Goal: Task Accomplishment & Management: Complete application form

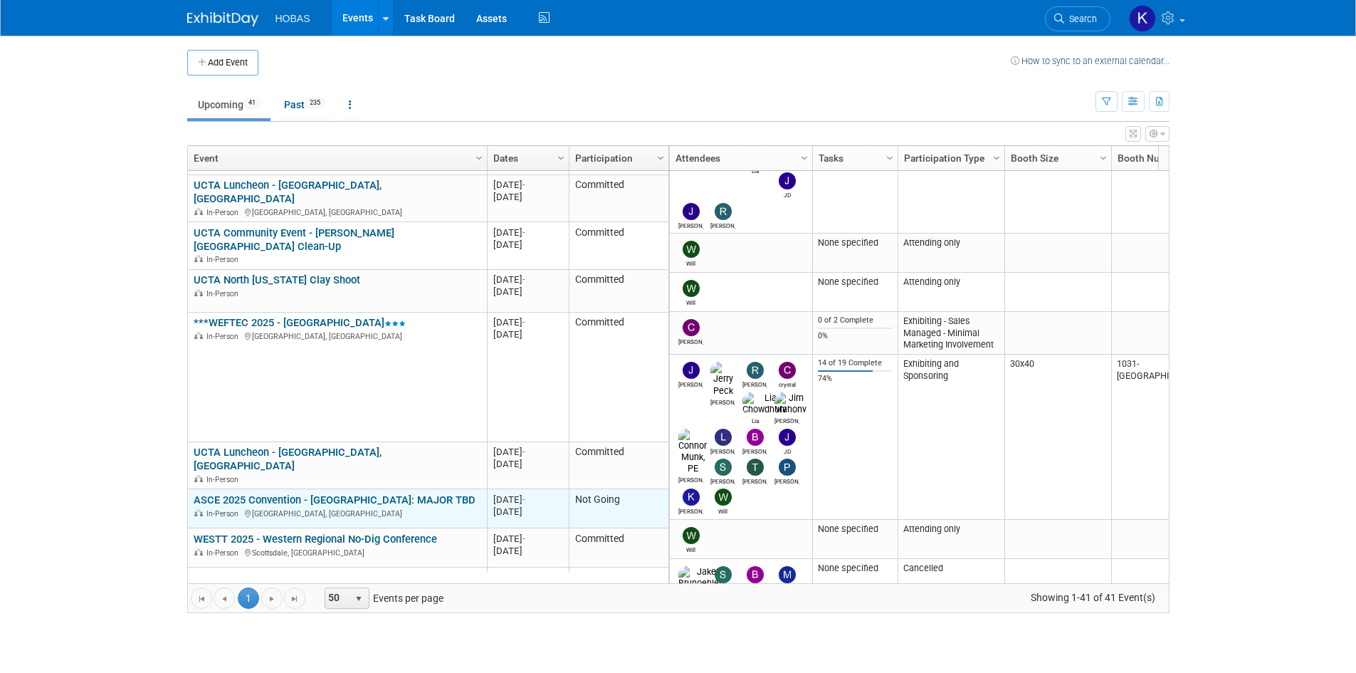
scroll to position [427, 0]
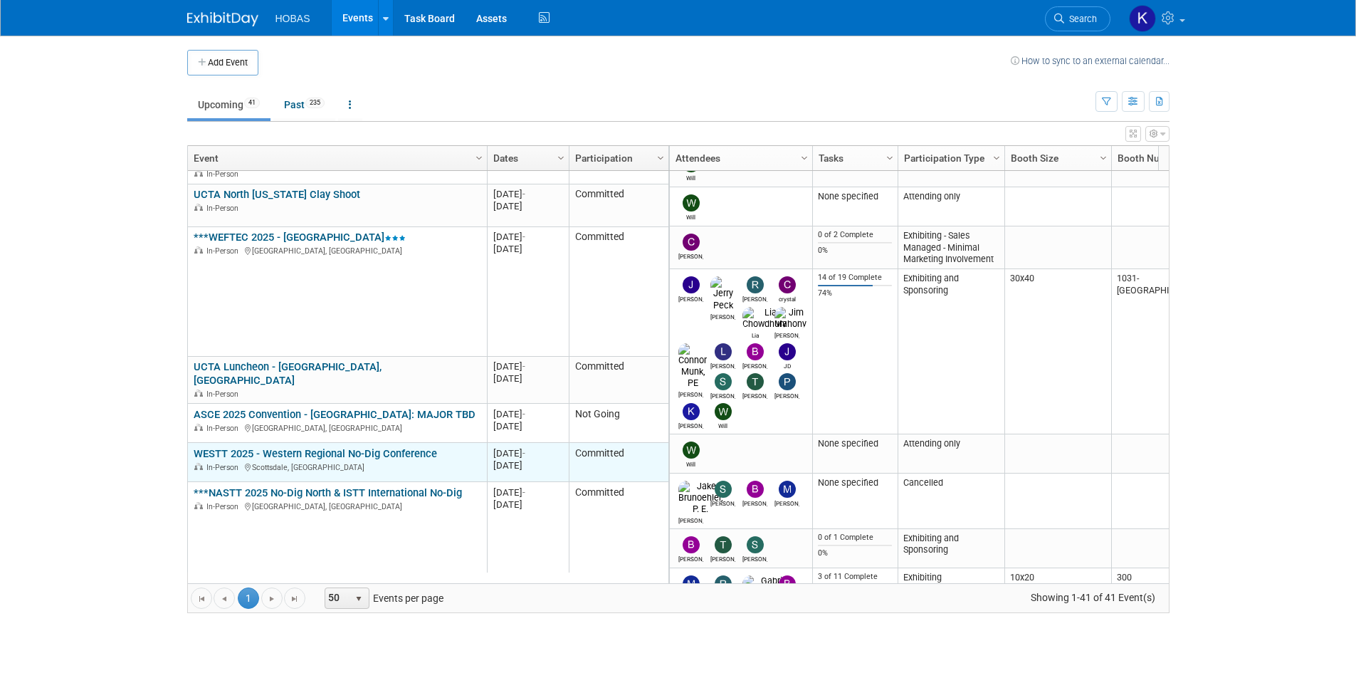
click at [354, 447] on link "WESTT 2025 - Western Regional No-Dig Conference" at bounding box center [315, 453] width 243 height 13
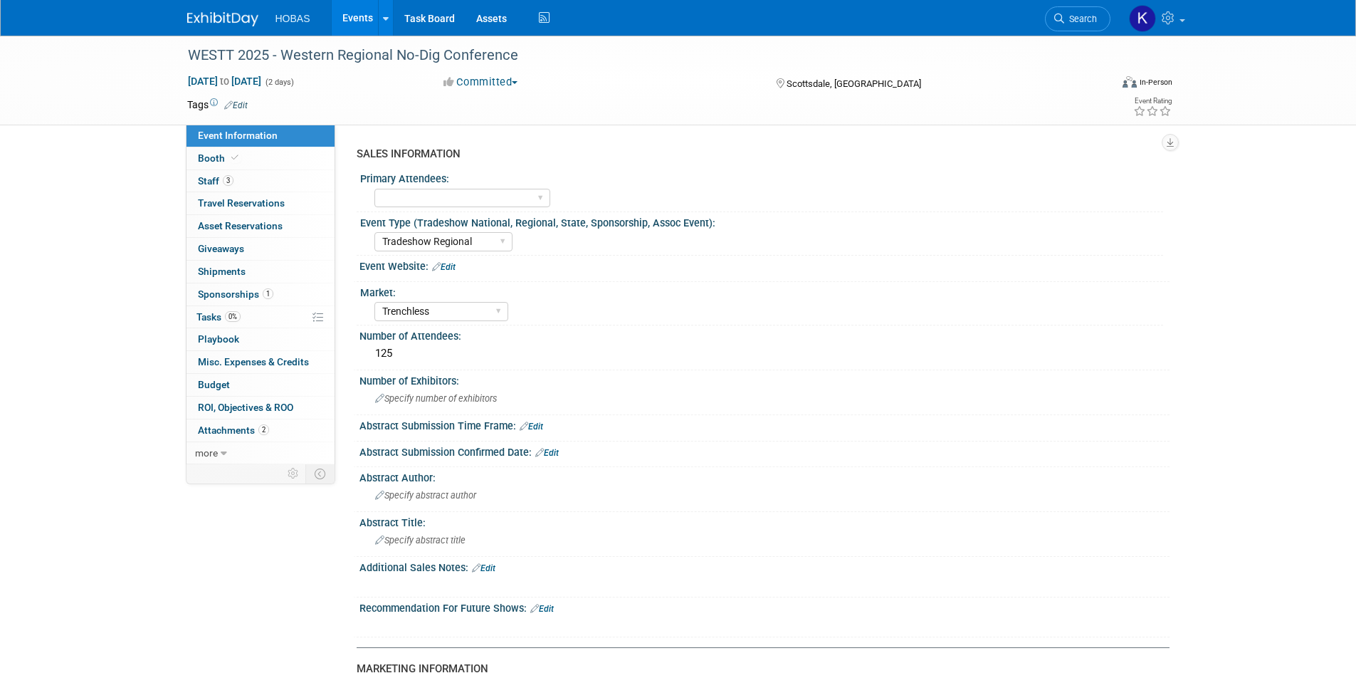
select select "Tradeshow Regional"
select select "Trenchless"
select select "Exhibiting and Sponsoring"
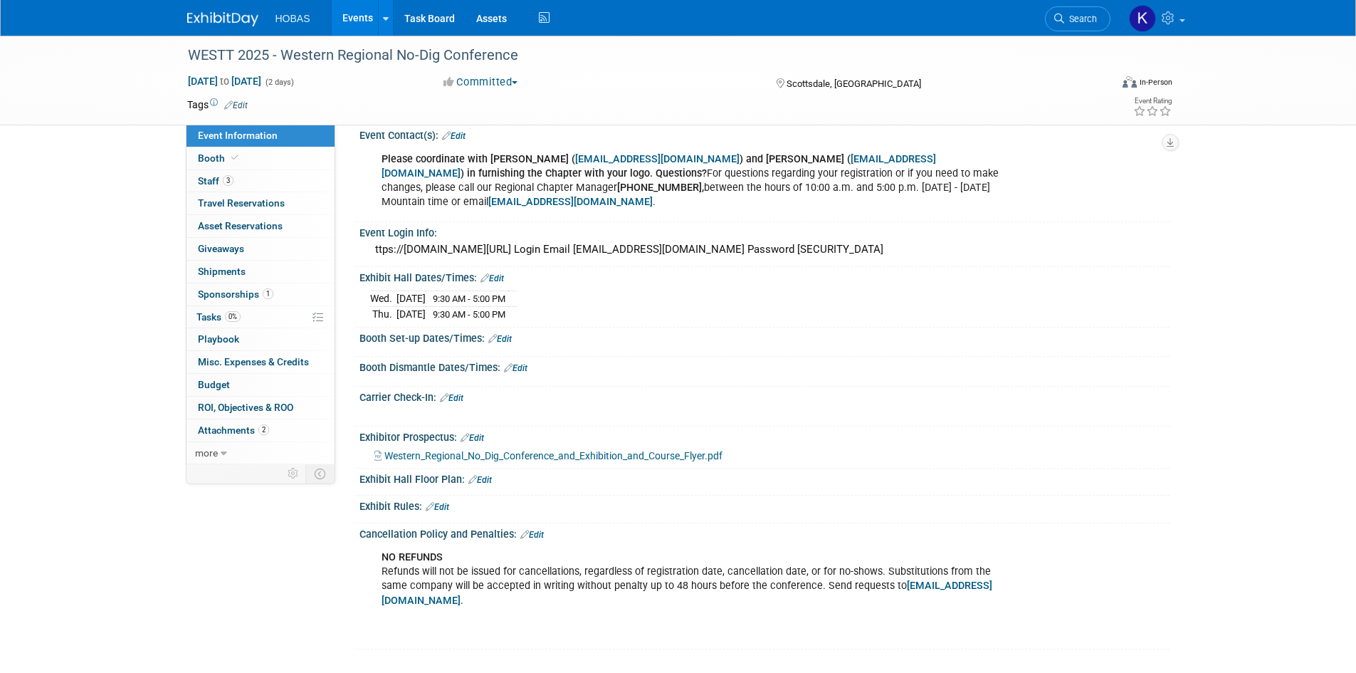
scroll to position [854, 0]
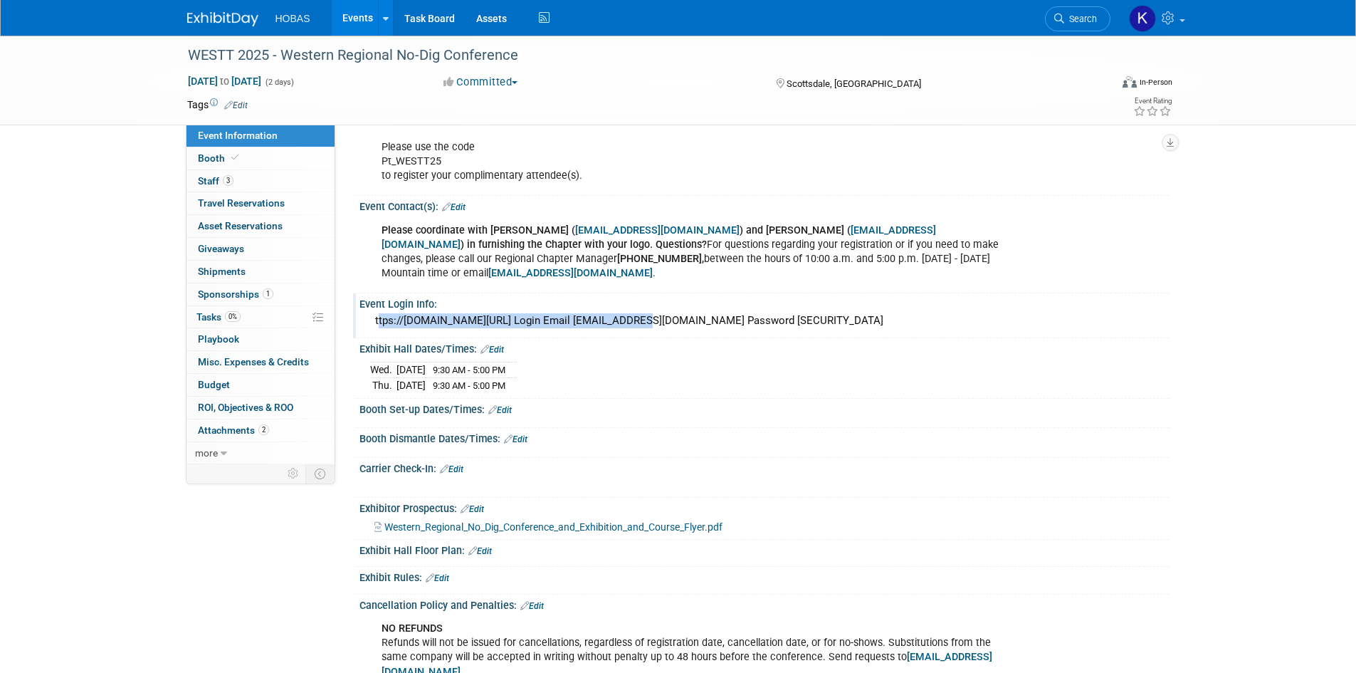
drag, startPoint x: 638, startPoint y: 300, endPoint x: 369, endPoint y: 313, distance: 268.6
click at [370, 313] on div "ttps://[DOMAIN_NAME][URL] Login Email [EMAIL_ADDRESS][DOMAIN_NAME] Password [SE…" at bounding box center [764, 321] width 789 height 22
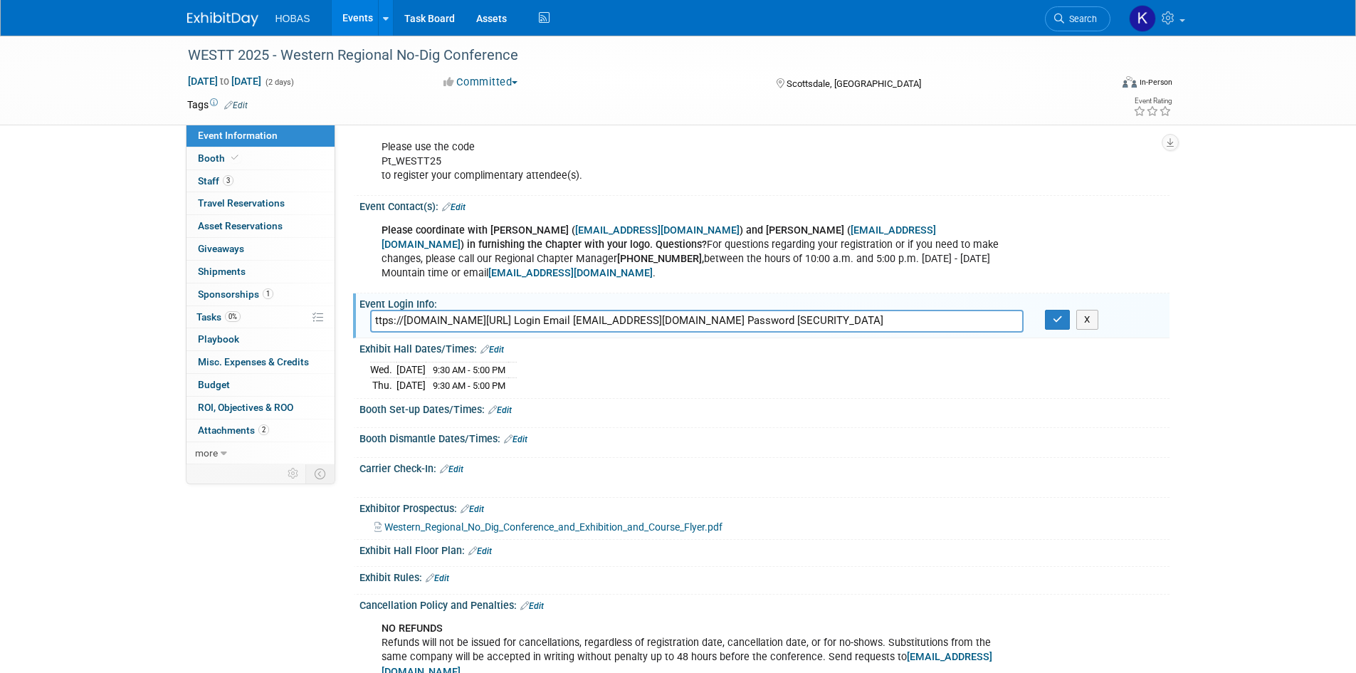
click at [477, 310] on input "ttps://[DOMAIN_NAME][URL] Login Email [EMAIL_ADDRESS][DOMAIN_NAME] Password [SE…" at bounding box center [696, 321] width 653 height 22
click at [375, 310] on input "ttps://[DOMAIN_NAME][URL] Login Email [EMAIL_ADDRESS][DOMAIN_NAME] Password [SE…" at bounding box center [696, 321] width 653 height 22
drag, startPoint x: 640, startPoint y: 307, endPoint x: 373, endPoint y: 300, distance: 267.0
click at [373, 310] on input "[URL][DOMAIN_NAME] Login Email [EMAIL_ADDRESS][DOMAIN_NAME] Password [SECURITY_…" at bounding box center [696, 321] width 653 height 22
type input "[URL][DOMAIN_NAME] Login Email [EMAIL_ADDRESS][DOMAIN_NAME] Password [SECURITY_…"
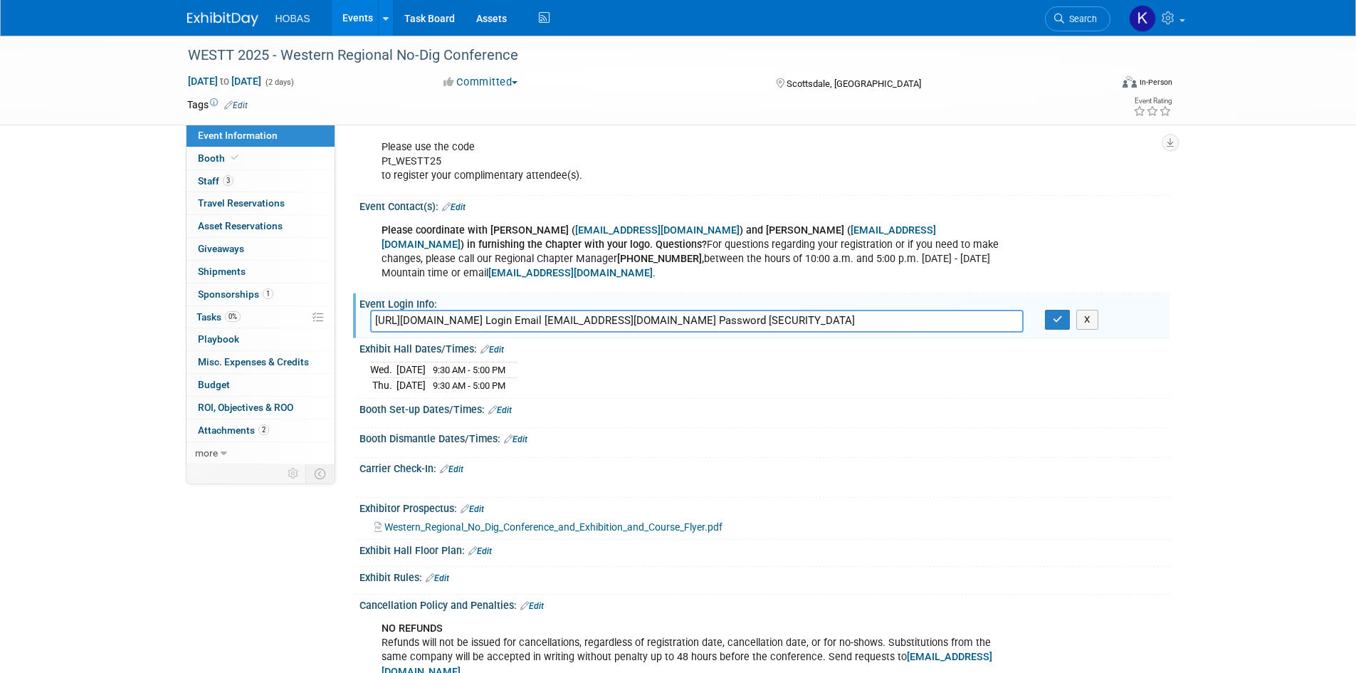
drag, startPoint x: 952, startPoint y: 302, endPoint x: 894, endPoint y: 303, distance: 58.4
click at [894, 310] on input "https://s2.goeshow.com/nastt/WESTT25/asc_login.cfm Login Email lchowdhury@hobas…" at bounding box center [696, 321] width 653 height 22
click at [1049, 311] on button "button" at bounding box center [1058, 320] width 26 height 20
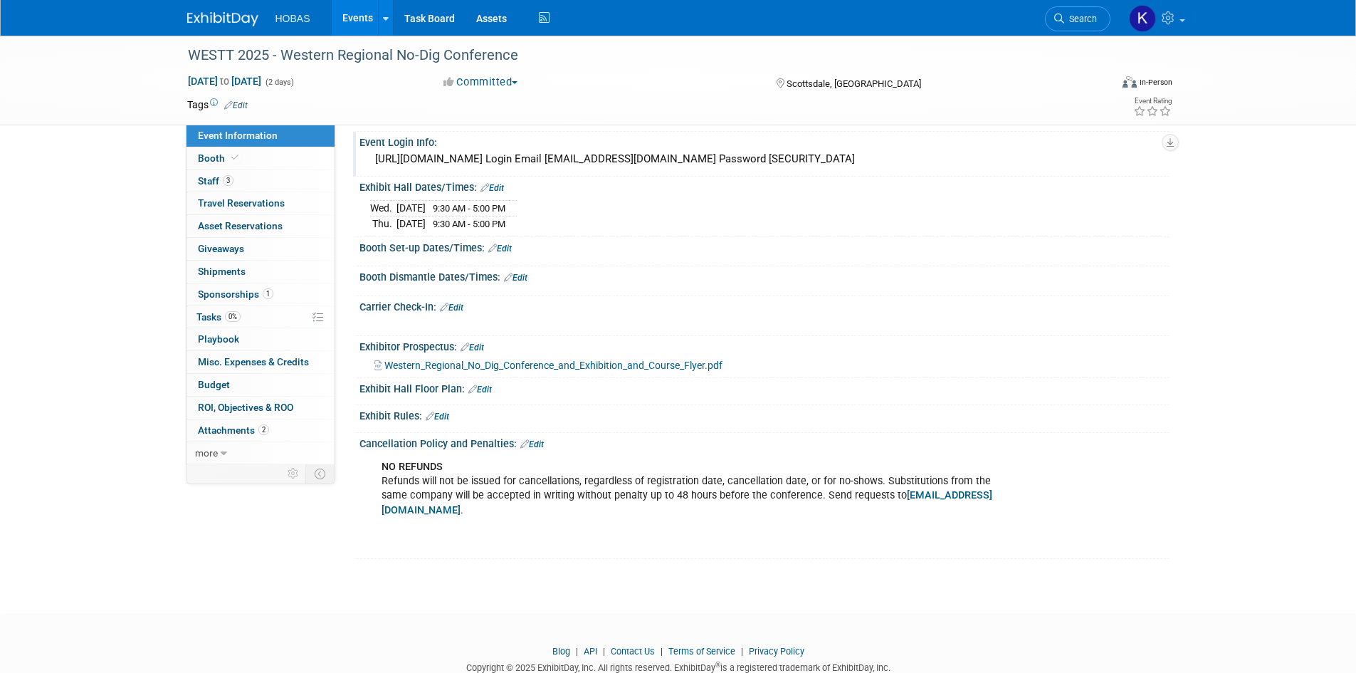
scroll to position [1026, 0]
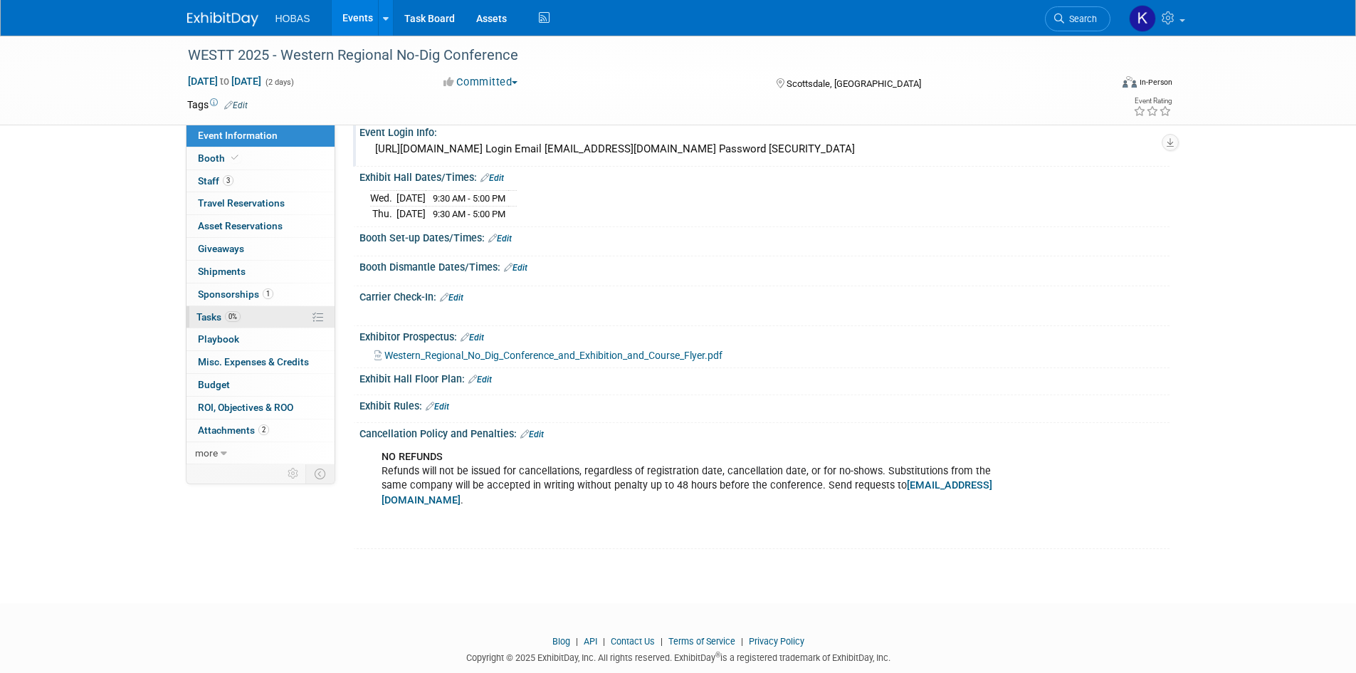
click at [260, 320] on link "0% Tasks 0%" at bounding box center [260, 317] width 148 height 22
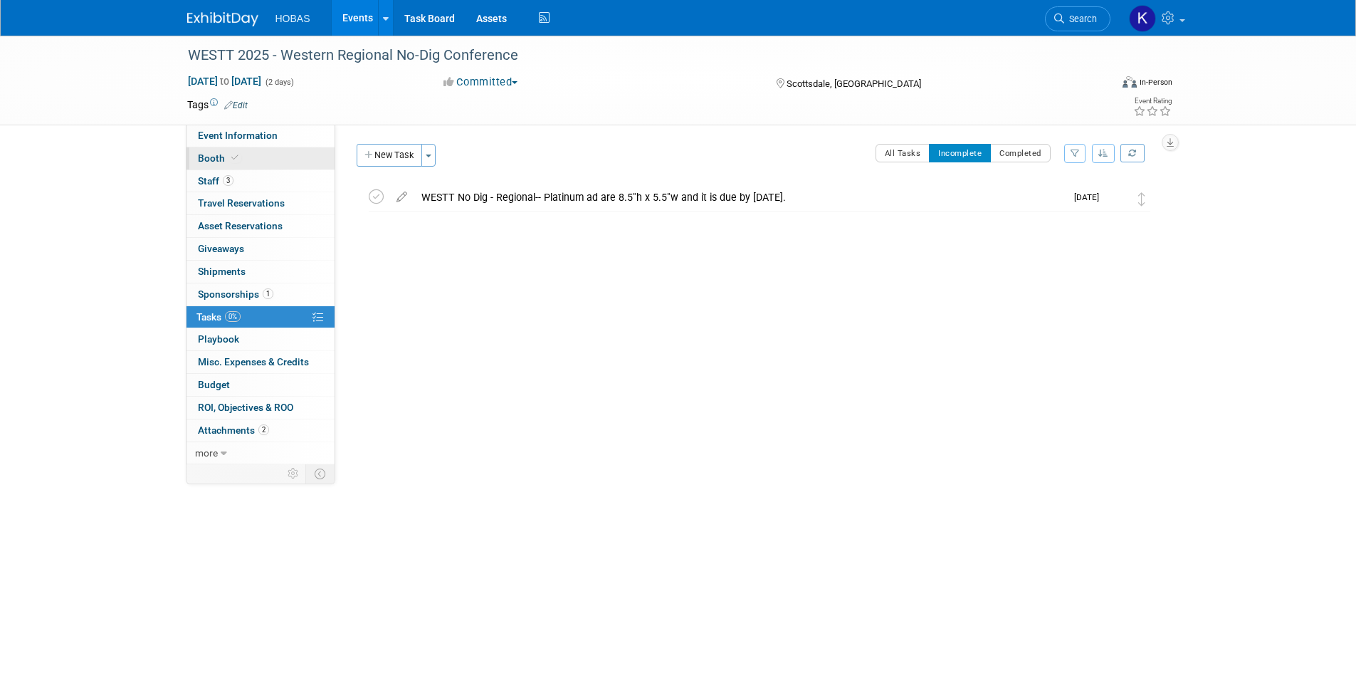
click at [248, 154] on link "Booth" at bounding box center [260, 158] width 148 height 22
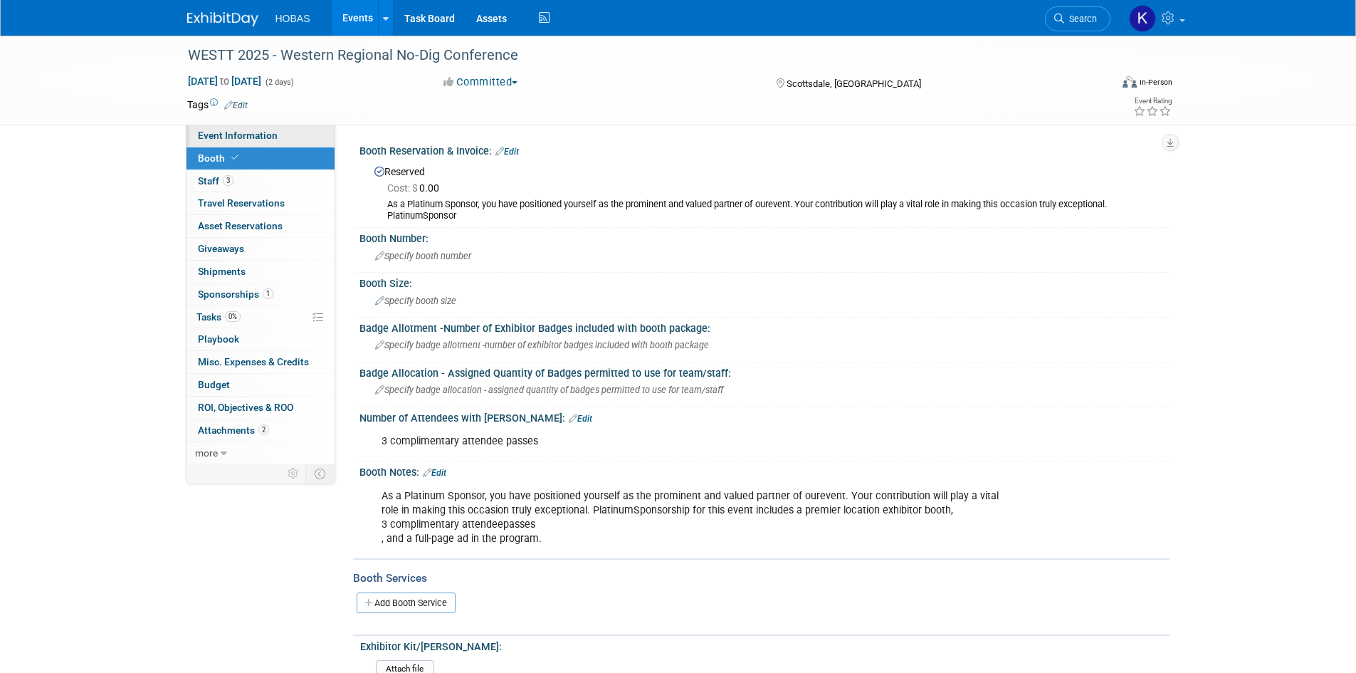
click at [253, 138] on span "Event Information" at bounding box center [238, 135] width 80 height 11
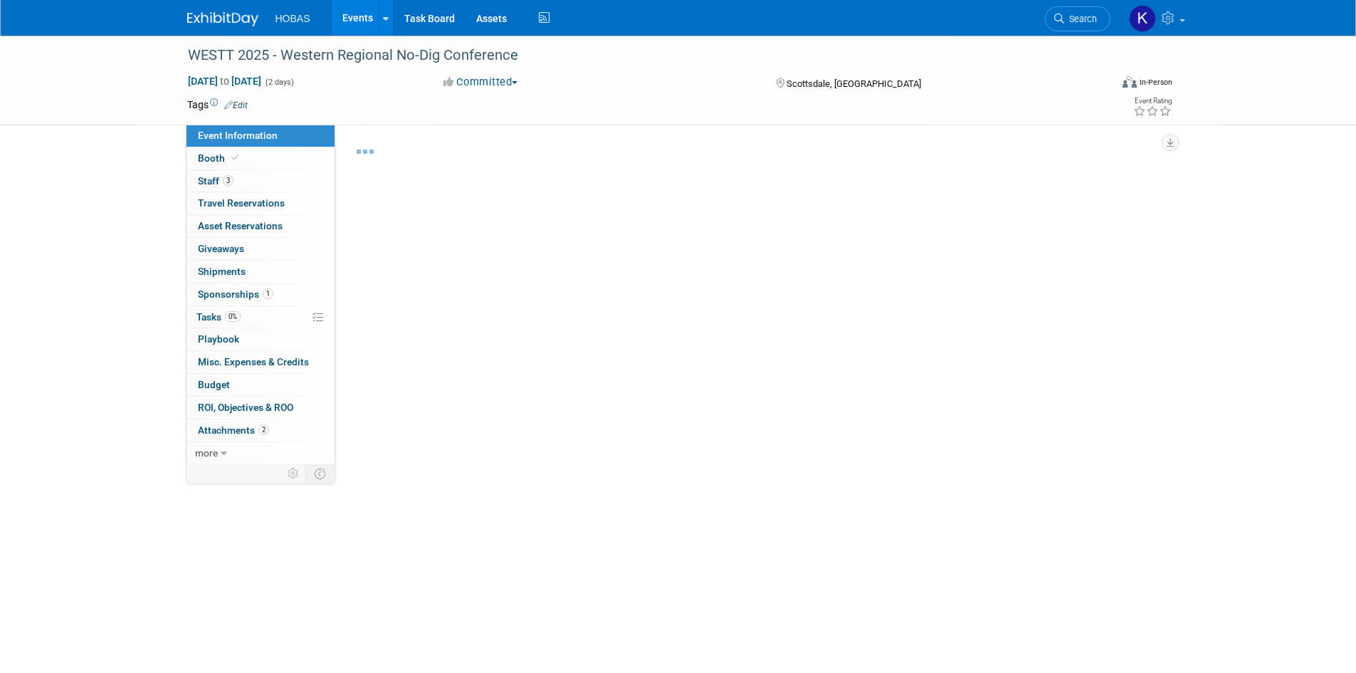
select select "Tradeshow Regional"
select select "Trenchless"
select select "Exhibiting and Sponsoring"
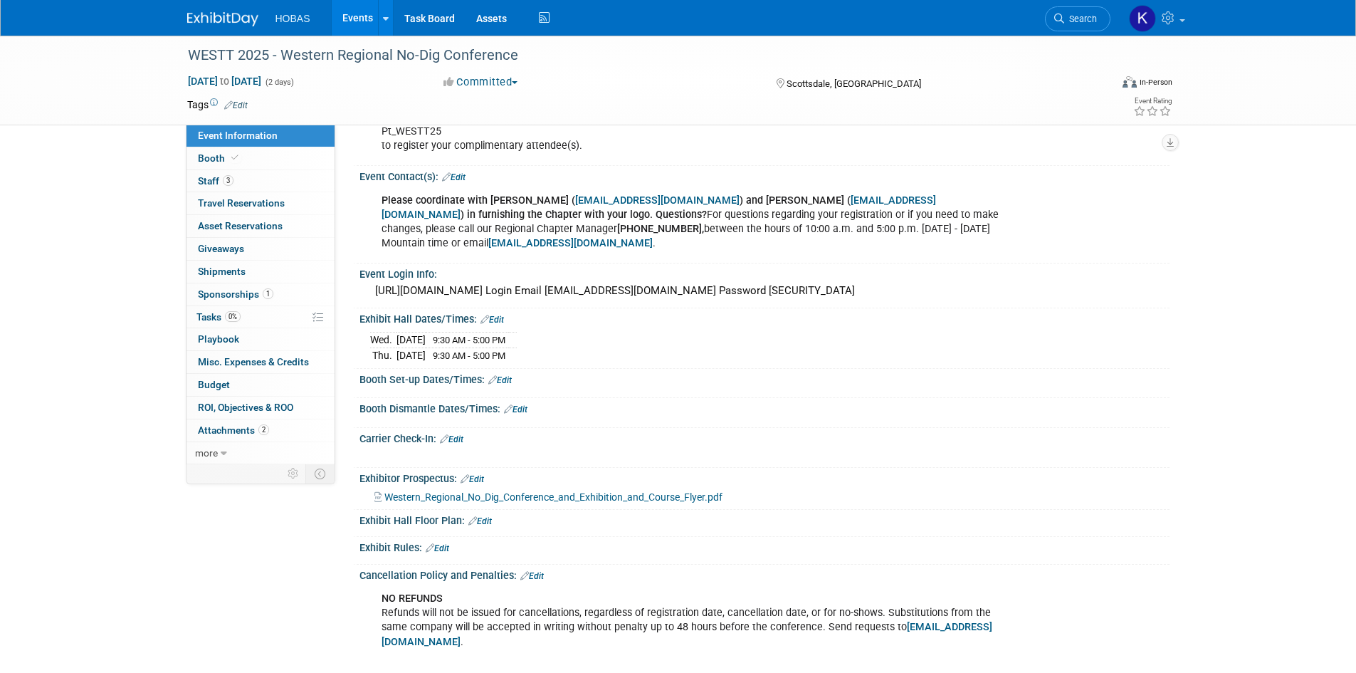
scroll to position [900, 0]
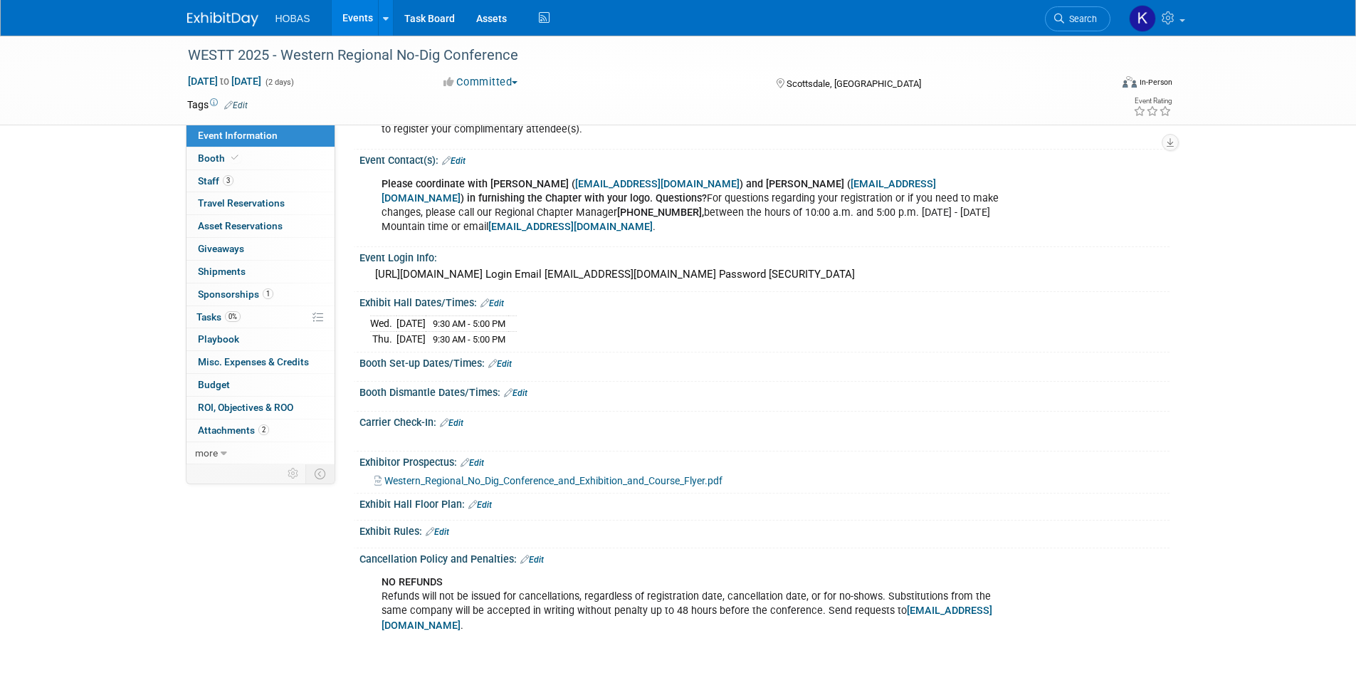
click at [658, 475] on span "Western_Regional_No_Dig_Conference_and_Exhibition_and_Course_Flyer.pdf" at bounding box center [553, 480] width 338 height 11
click at [356, 13] on link "Events" at bounding box center [358, 18] width 52 height 36
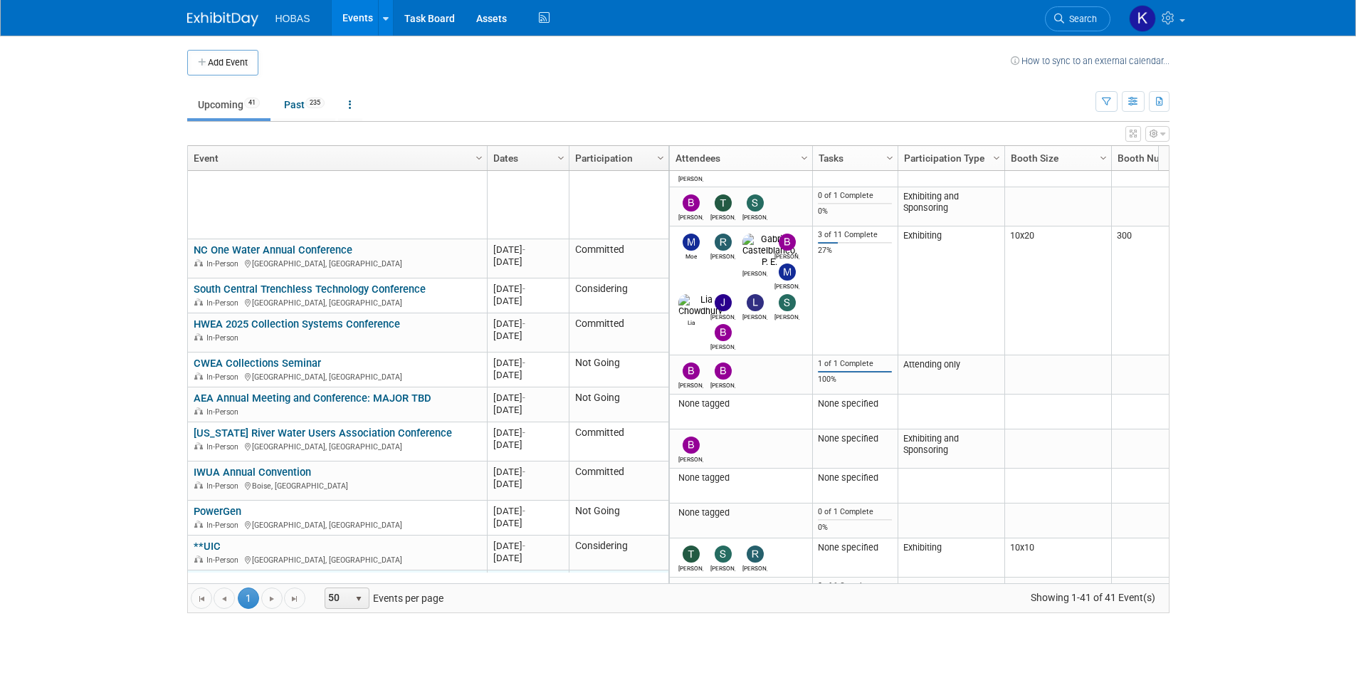
scroll to position [854, 0]
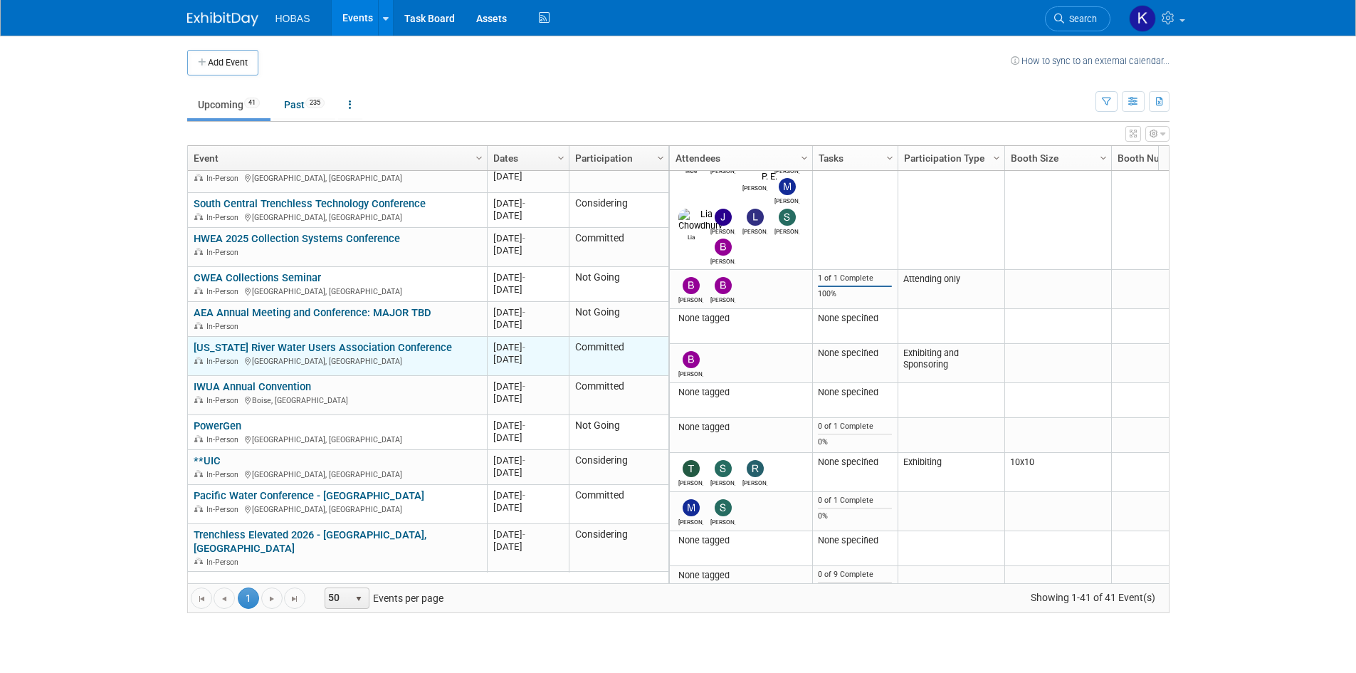
click at [389, 341] on link "[US_STATE] River Water Users Association Conference" at bounding box center [323, 347] width 258 height 13
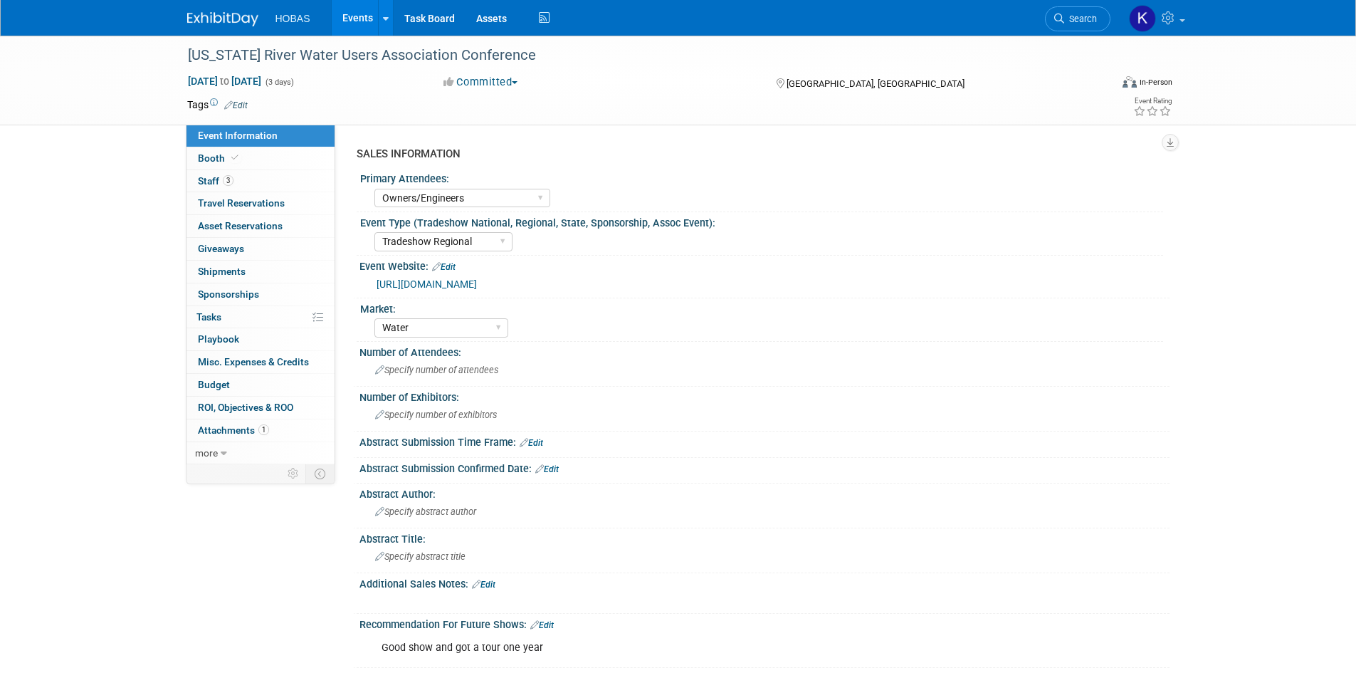
select select "Owners/Engineers"
select select "Tradeshow Regional"
select select "Water"
select select "Exhibiting"
click at [477, 280] on link "[URL][DOMAIN_NAME]" at bounding box center [426, 283] width 100 height 11
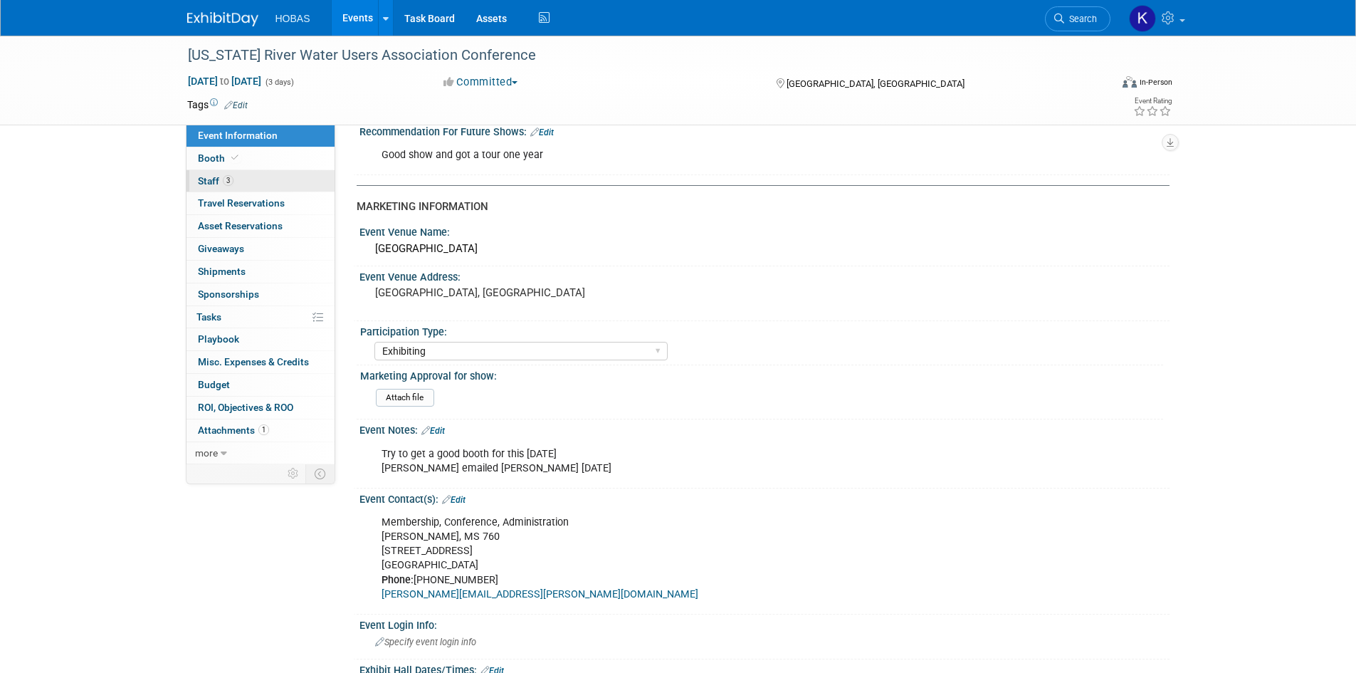
scroll to position [458, 0]
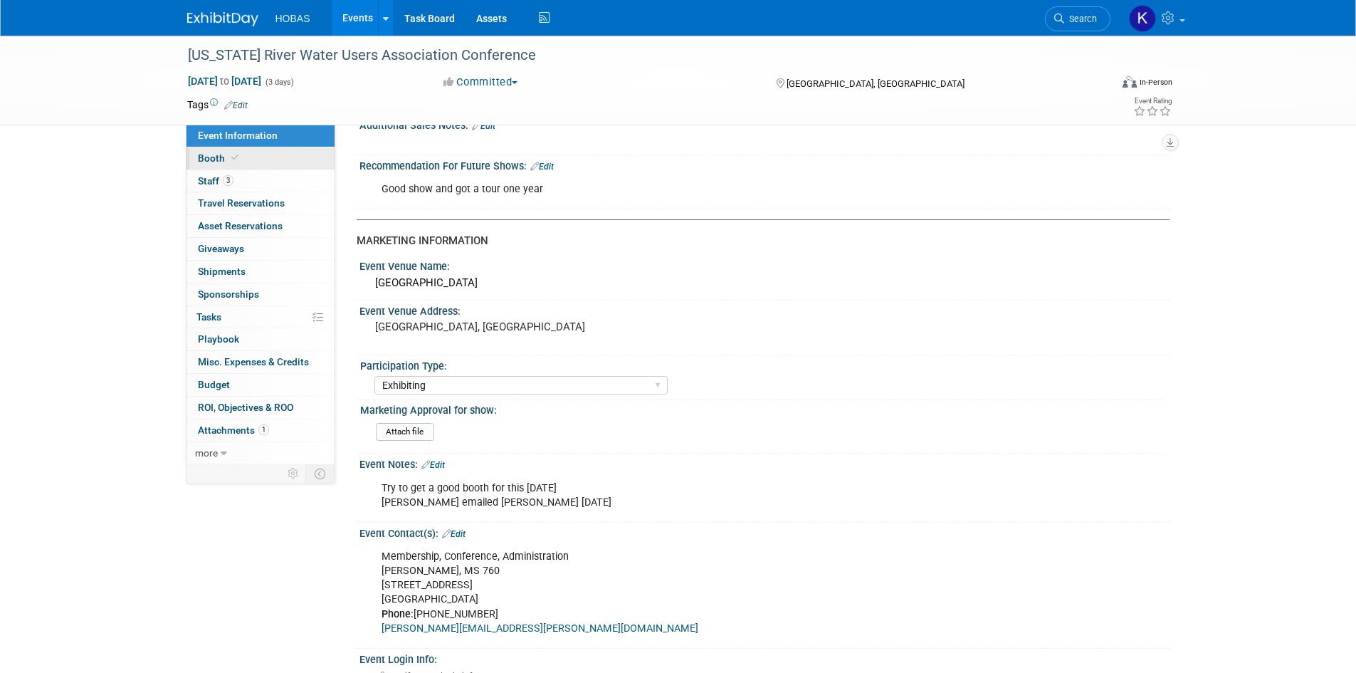
click at [258, 164] on link "Booth" at bounding box center [260, 158] width 148 height 22
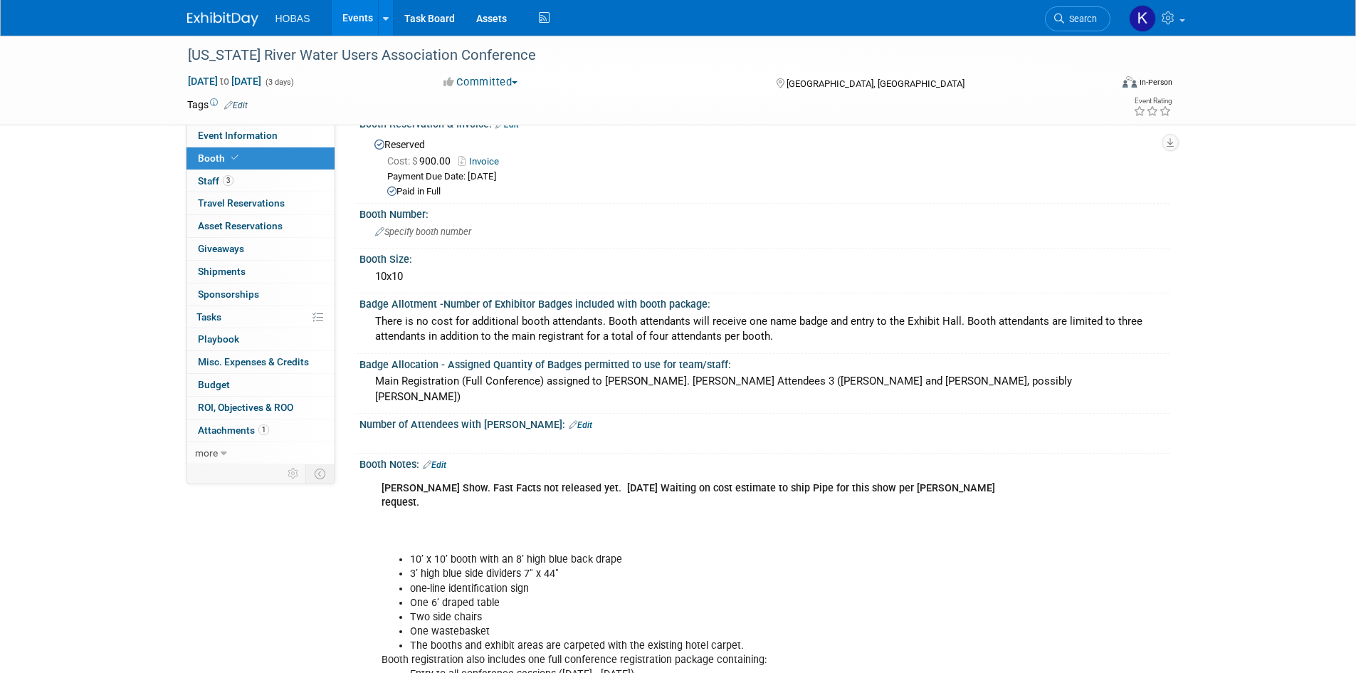
scroll to position [0, 0]
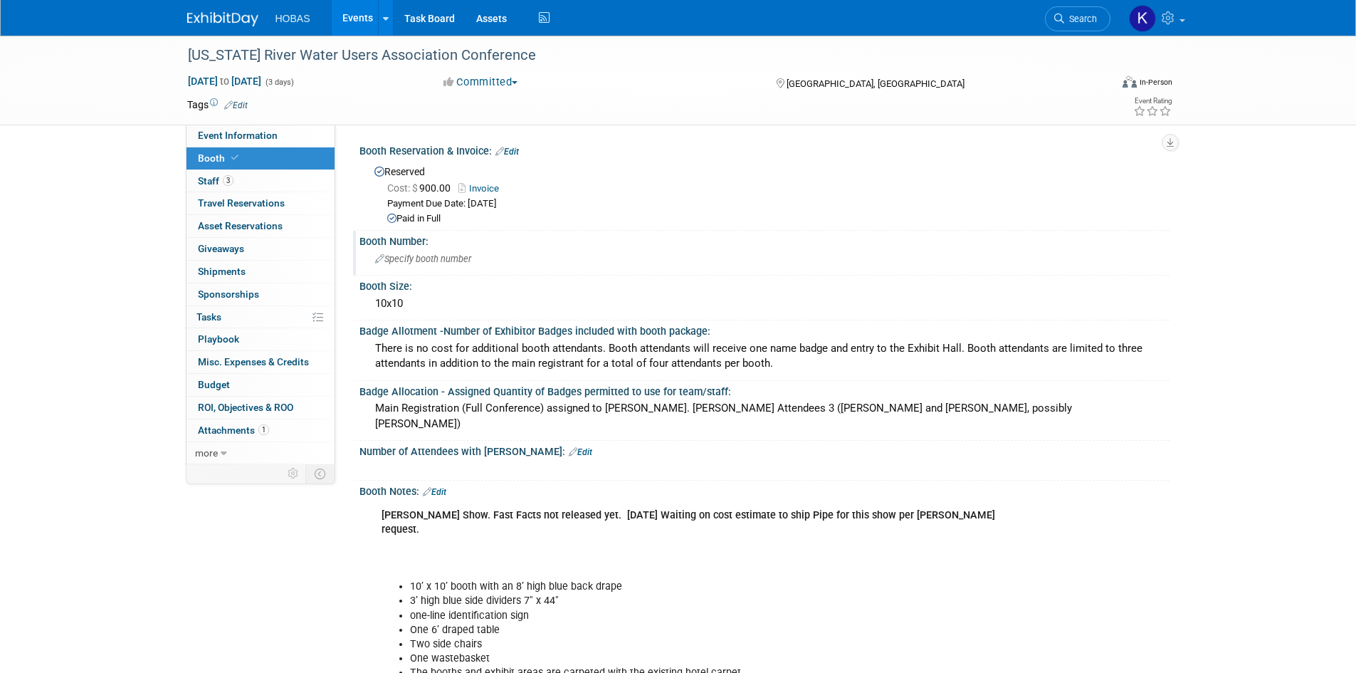
click at [438, 253] on span "Specify booth number" at bounding box center [423, 258] width 96 height 11
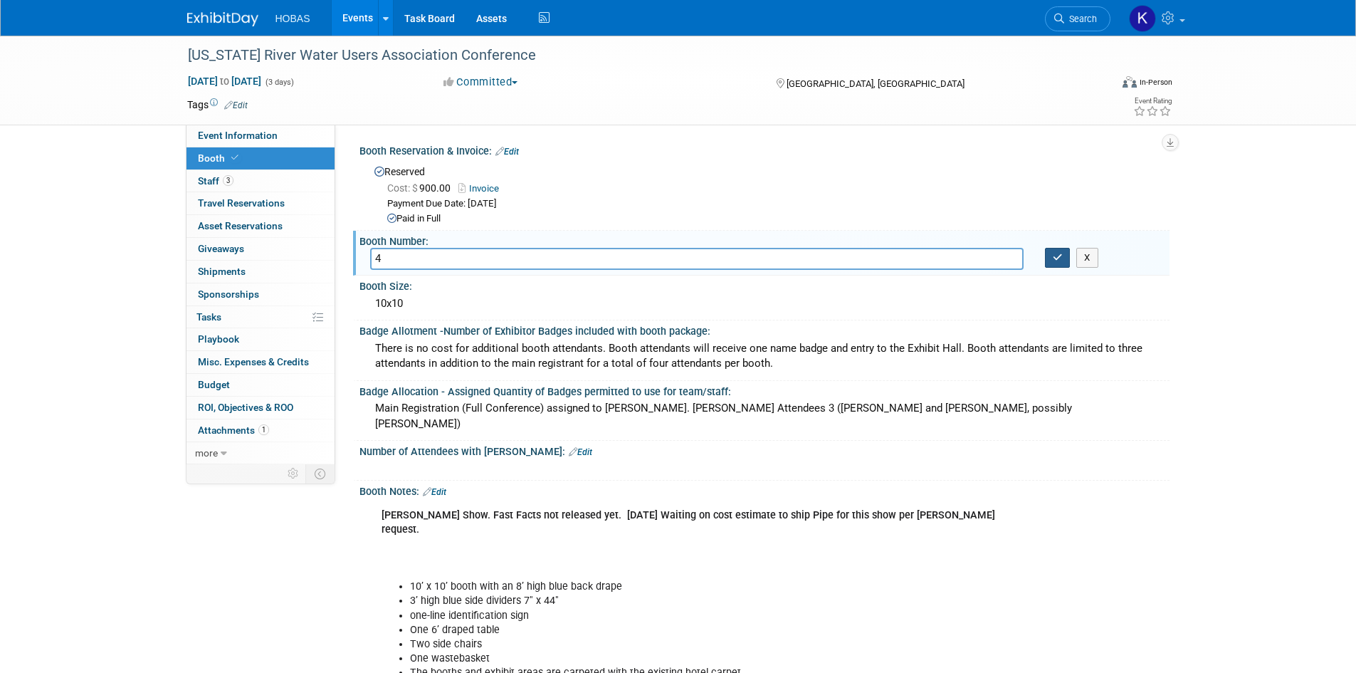
type input "4"
click at [1053, 253] on icon "button" at bounding box center [1058, 257] width 10 height 9
